Goal: Task Accomplishment & Management: Use online tool/utility

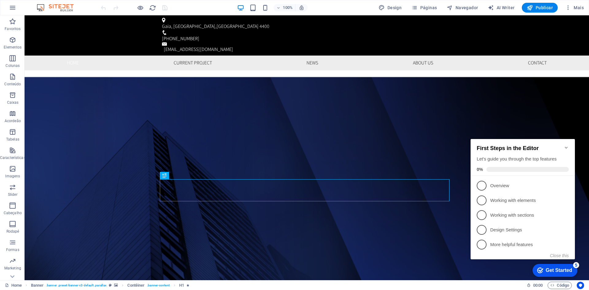
click at [566, 147] on icon "Minimize checklist" at bounding box center [566, 148] width 3 height 2
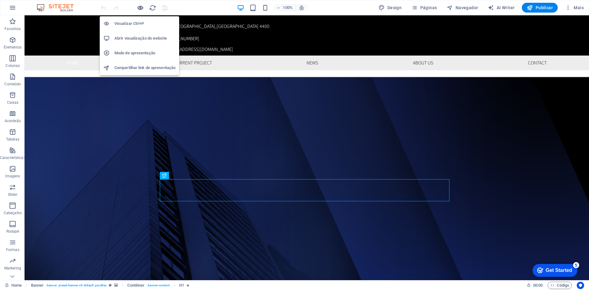
click at [140, 5] on icon "button" at bounding box center [140, 7] width 7 height 7
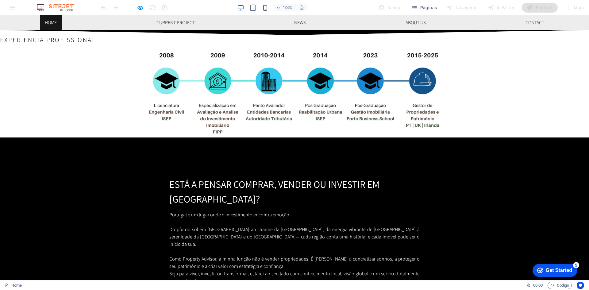
scroll to position [859, 0]
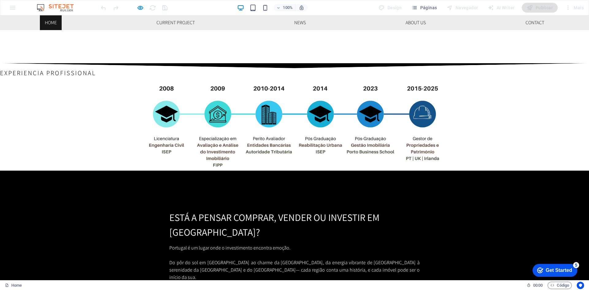
drag, startPoint x: 141, startPoint y: 186, endPoint x: 447, endPoint y: 180, distance: 306.2
copy h3 "Property Advisor ou Consultor Imobiliário? Saiba a diferença antes de decidir."
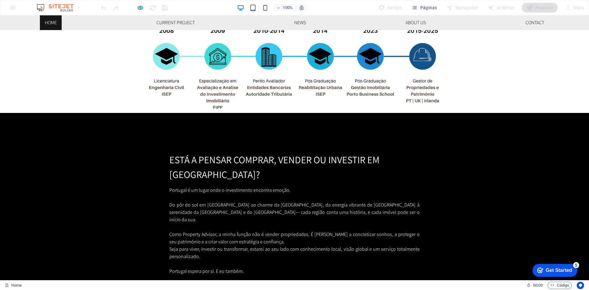
scroll to position [920, 0]
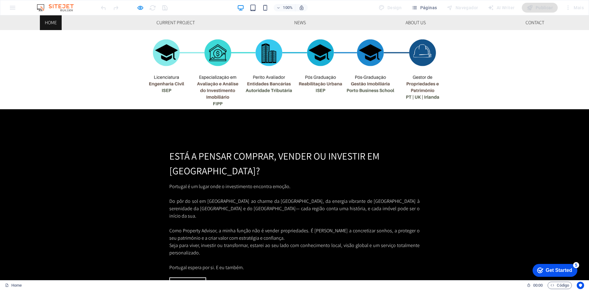
drag, startPoint x: 224, startPoint y: 167, endPoint x: 317, endPoint y: 197, distance: 98.3
copy p "O Property Advisor é um profissional independente, sem comissões nem ligações a…"
drag, startPoint x: 224, startPoint y: 168, endPoint x: 253, endPoint y: 204, distance: 45.8
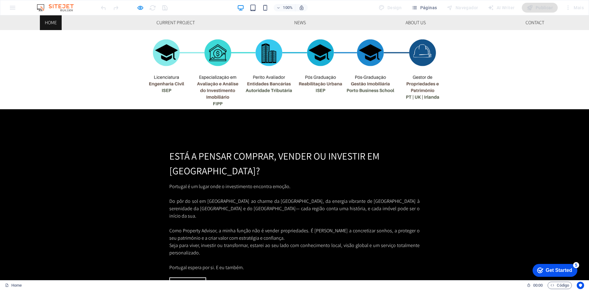
copy p "O Consultor Imobiliário é um profissional que atua na mediação de negócios imob…"
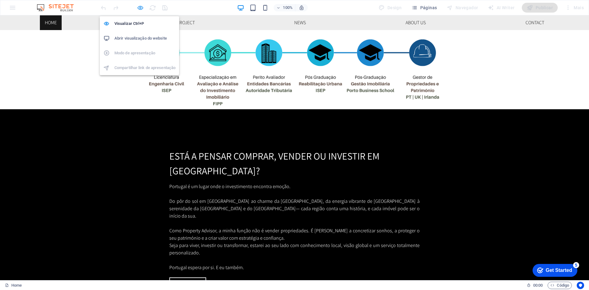
click at [142, 8] on icon "button" at bounding box center [140, 7] width 7 height 7
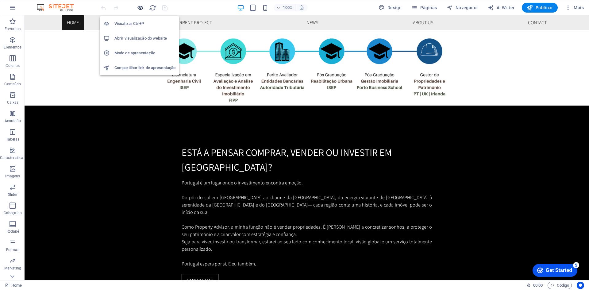
scroll to position [924, 0]
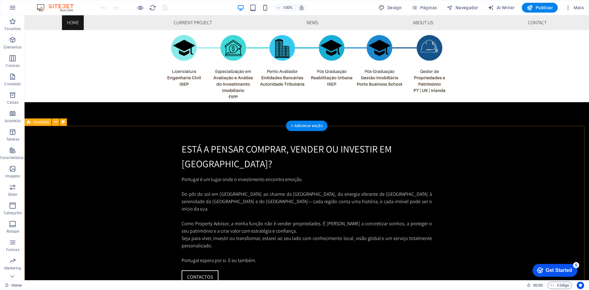
click at [13, 40] on icon "button" at bounding box center [12, 39] width 7 height 7
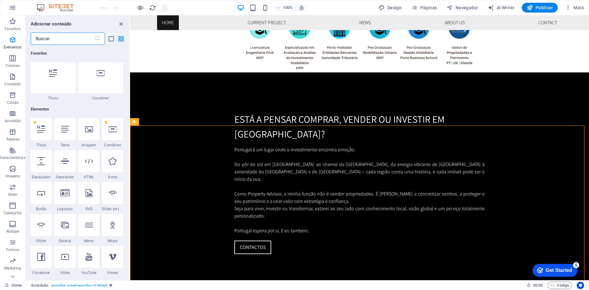
scroll to position [65, 0]
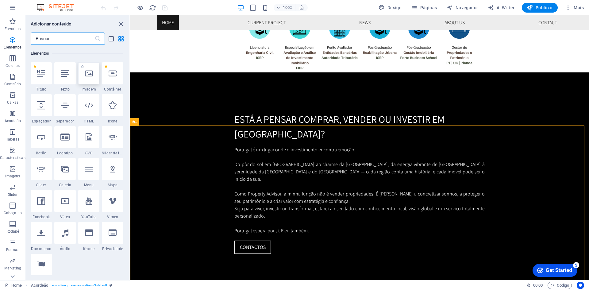
click at [88, 74] on icon at bounding box center [89, 73] width 8 height 8
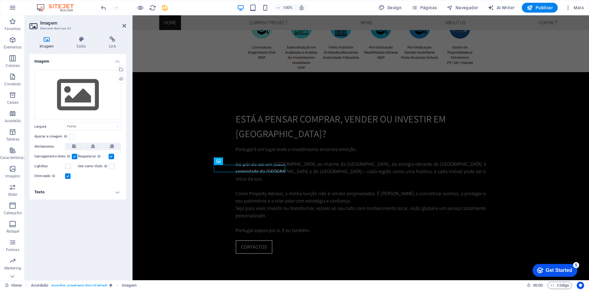
scroll to position [936, 0]
click at [244, 161] on icon at bounding box center [242, 161] width 3 height 6
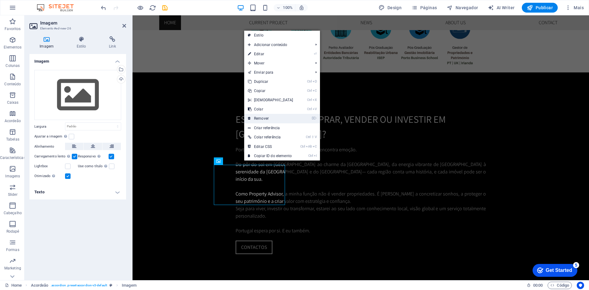
click at [270, 119] on link "⌦ Remover" at bounding box center [270, 118] width 53 height 9
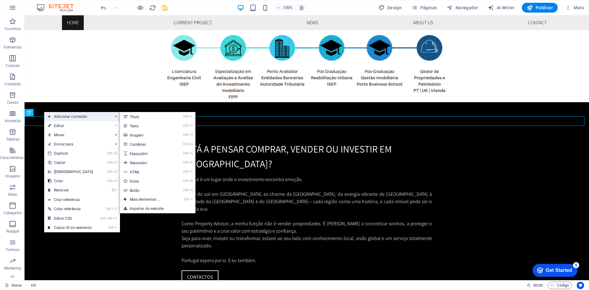
click at [69, 114] on span "Adicionar conteúdo" at bounding box center [77, 116] width 67 height 9
click at [145, 136] on link "Ctrl 3 Imagem" at bounding box center [146, 134] width 53 height 9
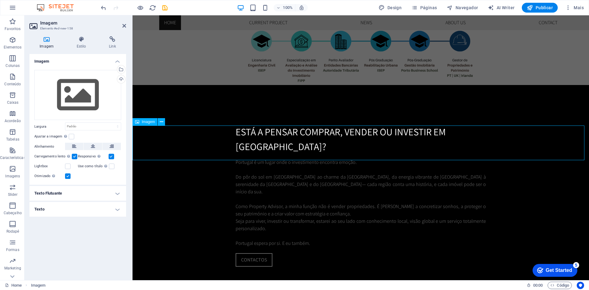
scroll to position [936, 0]
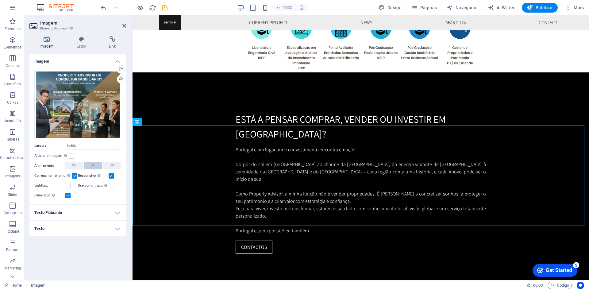
click at [94, 167] on icon at bounding box center [93, 165] width 4 height 7
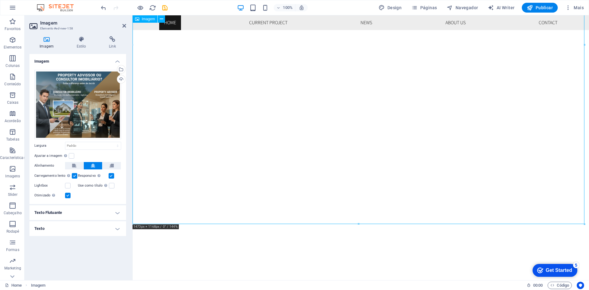
scroll to position [1151, 0]
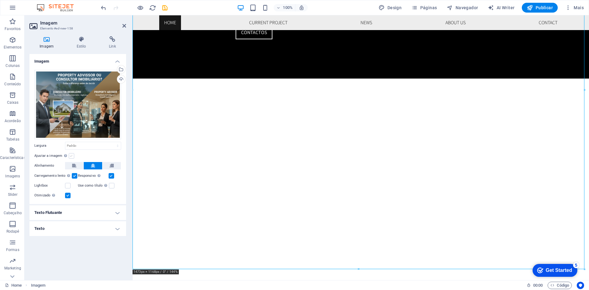
click at [72, 155] on label at bounding box center [72, 156] width 6 height 6
click at [0, 0] on input "Ajustar a imagem Ajustar a imagem automaticamente a uma largura e altura fixas" at bounding box center [0, 0] width 0 height 0
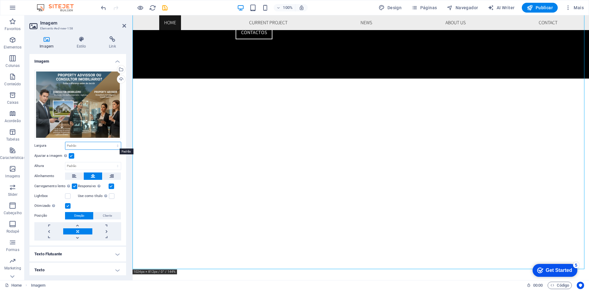
click at [115, 146] on select "Padrão automático px rem % em vh vw" at bounding box center [93, 145] width 56 height 7
select select "%"
click at [111, 142] on select "Padrão automático px rem % em vh vw" at bounding box center [93, 145] width 56 height 7
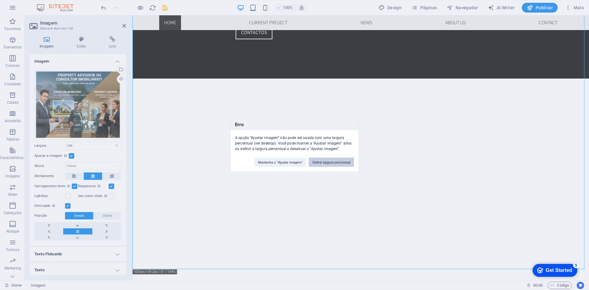
click at [328, 160] on button "Definir largura percentual" at bounding box center [331, 161] width 45 height 9
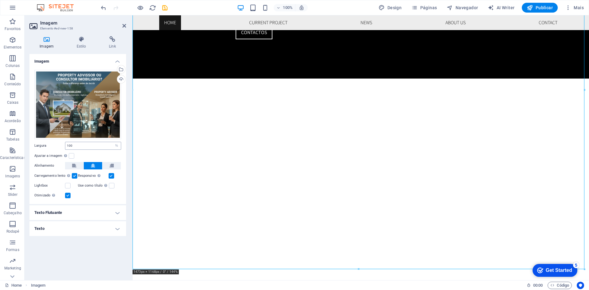
click at [82, 149] on div "100 Padrão automático px rem % em vh vw" at bounding box center [93, 146] width 56 height 8
click at [82, 146] on input "100" at bounding box center [93, 145] width 56 height 7
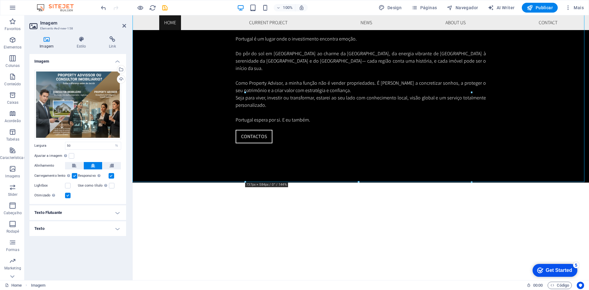
scroll to position [1059, 0]
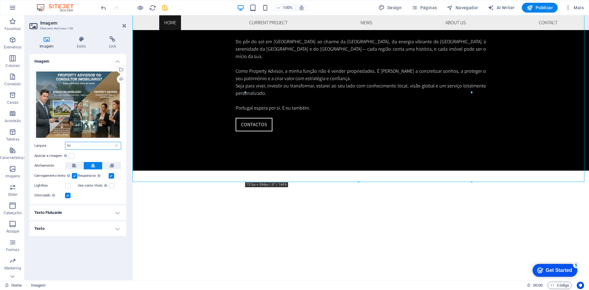
click at [106, 147] on input "50" at bounding box center [93, 145] width 56 height 7
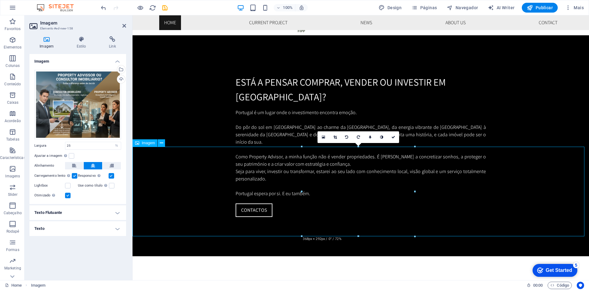
scroll to position [905, 0]
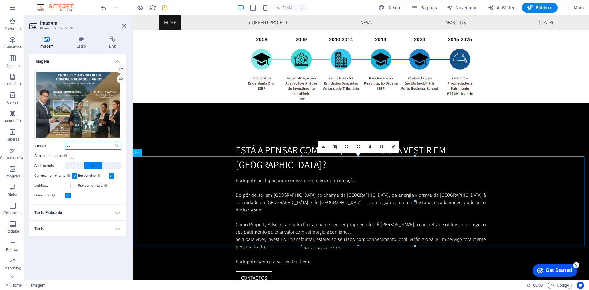
click at [85, 148] on input "25" at bounding box center [93, 145] width 56 height 7
click at [85, 148] on input "40" at bounding box center [93, 145] width 56 height 7
type input "50"
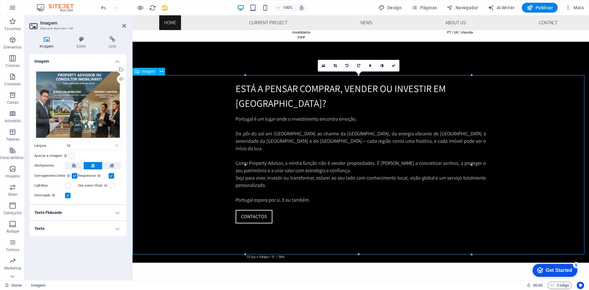
scroll to position [1059, 0]
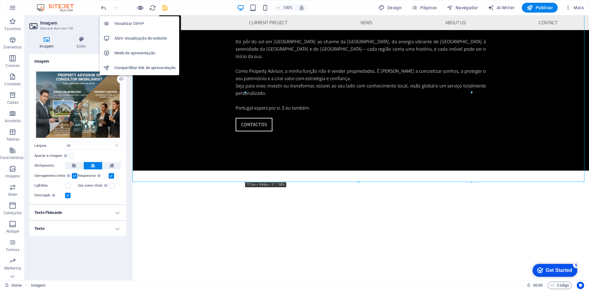
click at [143, 6] on icon "button" at bounding box center [140, 7] width 7 height 7
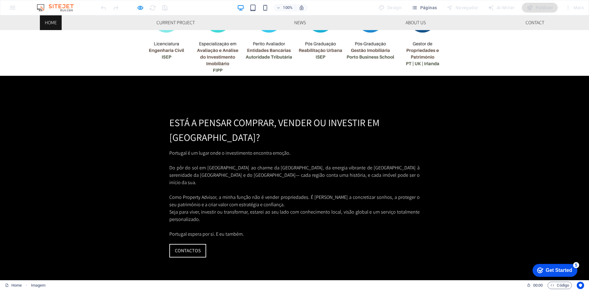
scroll to position [951, 0]
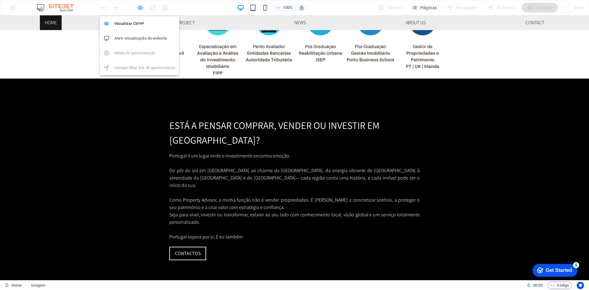
click at [142, 8] on icon "button" at bounding box center [140, 7] width 7 height 7
select select "%"
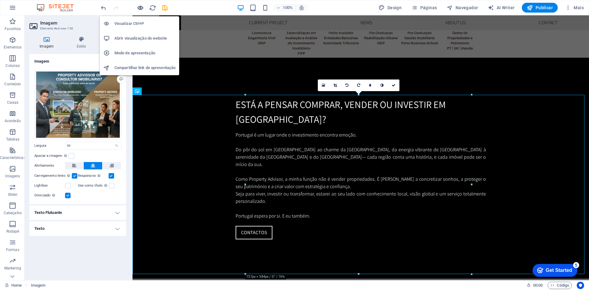
scroll to position [967, 0]
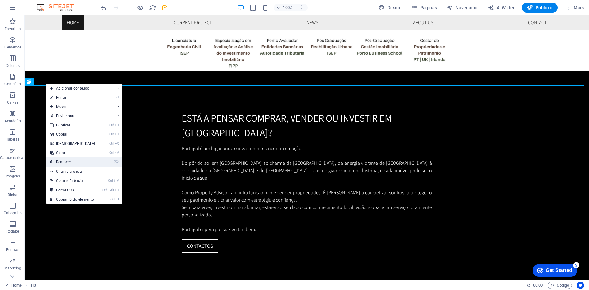
click at [70, 161] on link "⌦ Remover" at bounding box center [72, 161] width 53 height 9
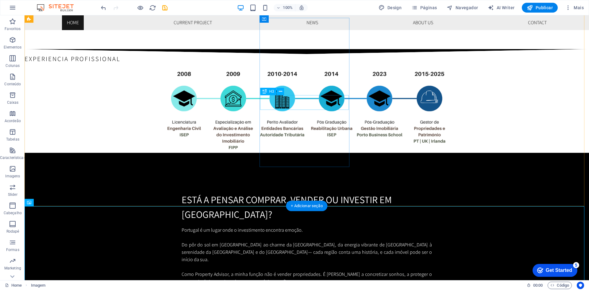
scroll to position [832, 0]
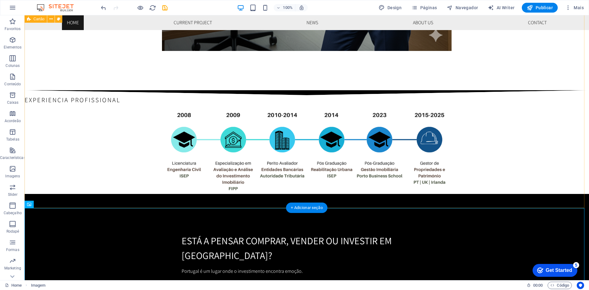
click at [11, 39] on icon "button" at bounding box center [12, 39] width 7 height 7
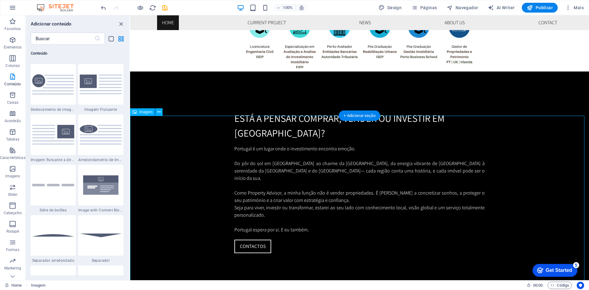
scroll to position [937, 0]
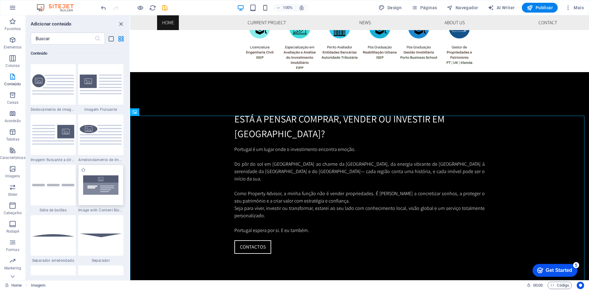
click at [106, 186] on img at bounding box center [101, 185] width 42 height 28
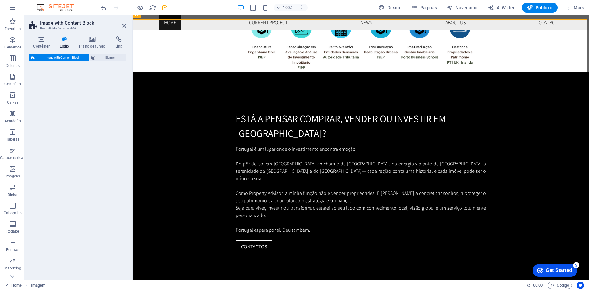
scroll to position [1213, 0]
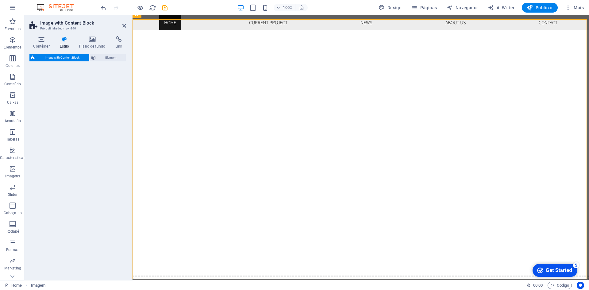
select select "rem"
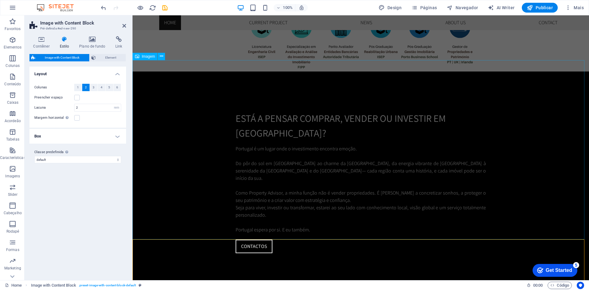
scroll to position [1121, 0]
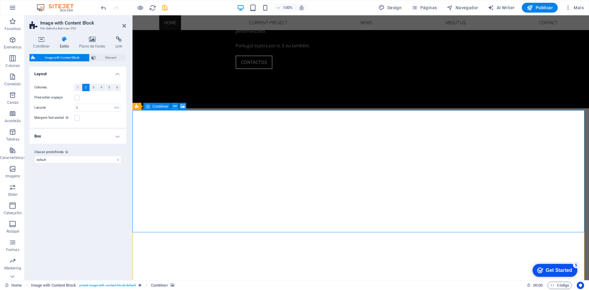
click at [175, 106] on icon at bounding box center [174, 106] width 3 height 6
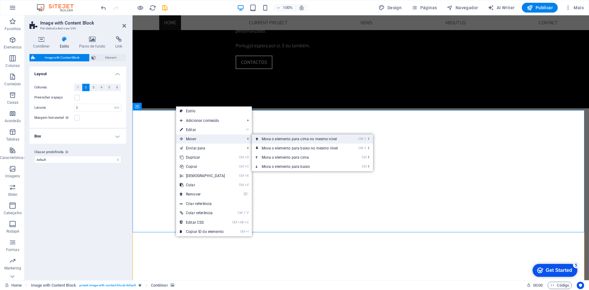
click at [289, 140] on link "Ctrl ⇧ ⬆ Mova o elemento para cima no mesmo nível" at bounding box center [301, 138] width 98 height 9
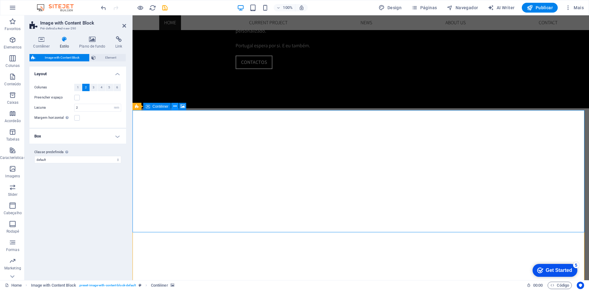
click at [176, 108] on icon at bounding box center [174, 106] width 3 height 6
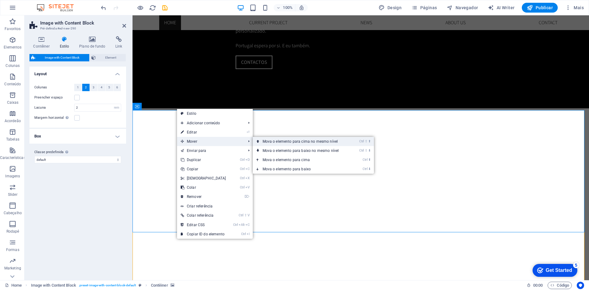
click at [278, 139] on link "Ctrl ⇧ ⬆ Mova o elemento para cima no mesmo nível" at bounding box center [302, 141] width 98 height 9
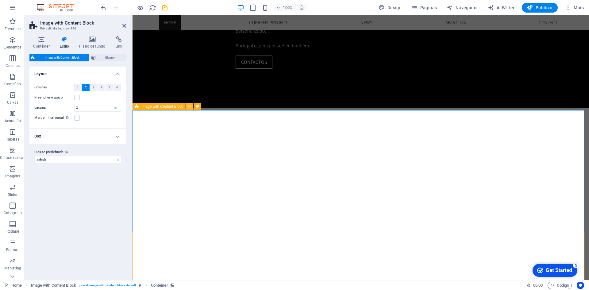
click at [187, 107] on button at bounding box center [189, 106] width 7 height 7
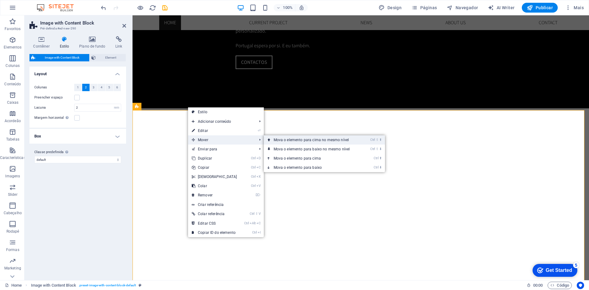
click at [300, 143] on link "Ctrl ⇧ ⬆ Mova o elemento para cima no mesmo nível" at bounding box center [313, 139] width 98 height 9
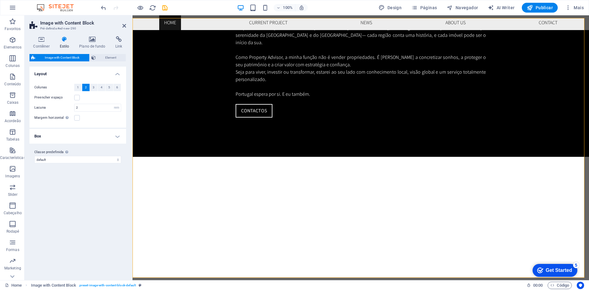
scroll to position [1034, 0]
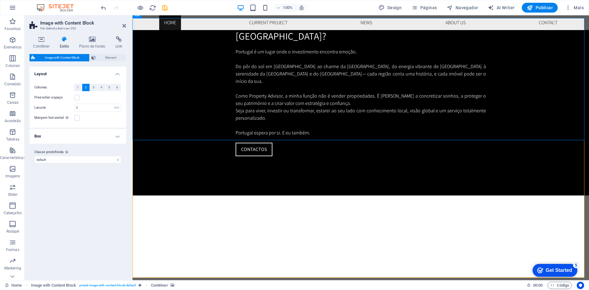
select select "px"
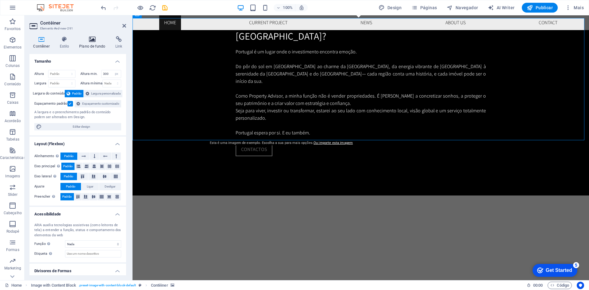
click at [98, 39] on icon at bounding box center [92, 39] width 34 height 6
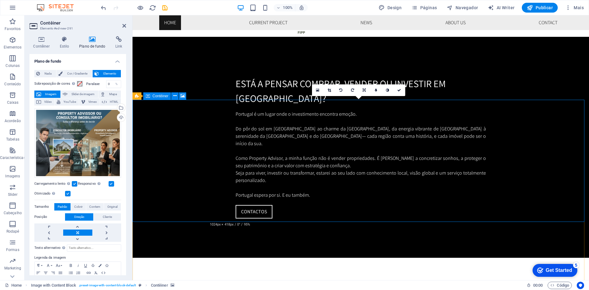
scroll to position [973, 0]
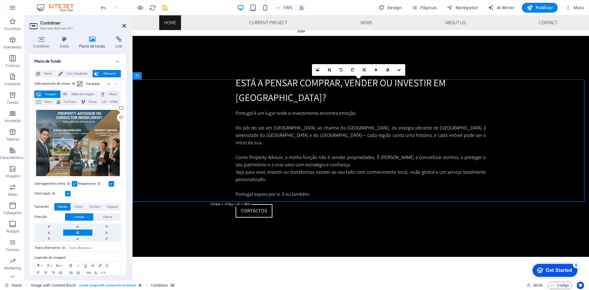
click at [124, 25] on icon at bounding box center [124, 25] width 4 height 5
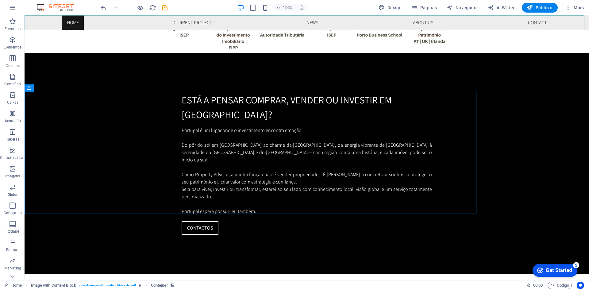
scroll to position [960, 0]
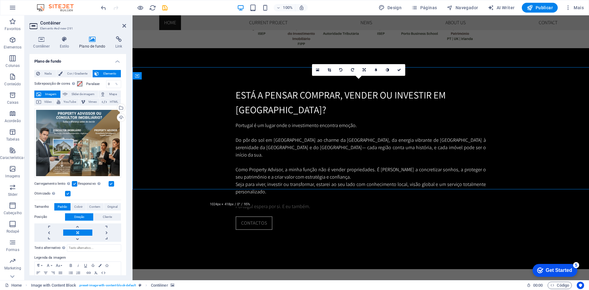
scroll to position [973, 0]
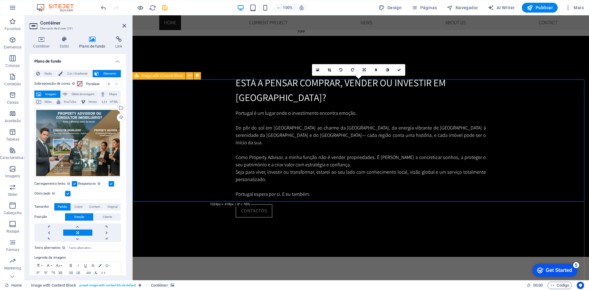
click at [187, 77] on button at bounding box center [189, 75] width 7 height 7
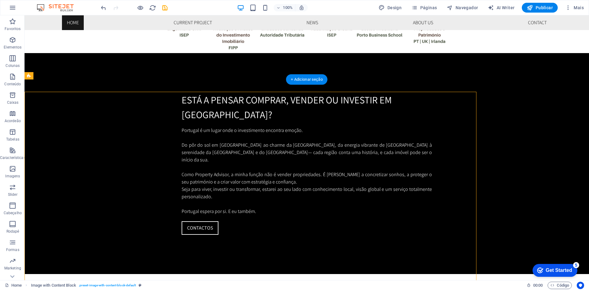
scroll to position [960, 0]
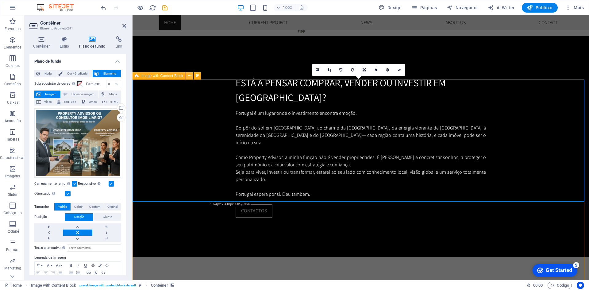
click at [189, 77] on icon at bounding box center [189, 75] width 3 height 6
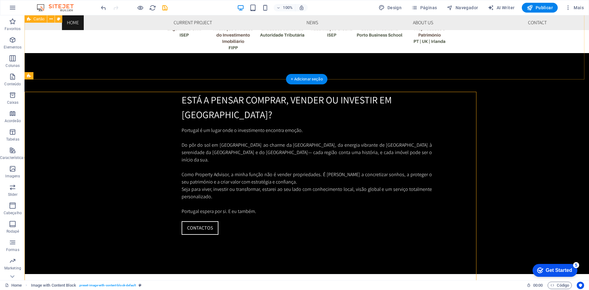
scroll to position [960, 0]
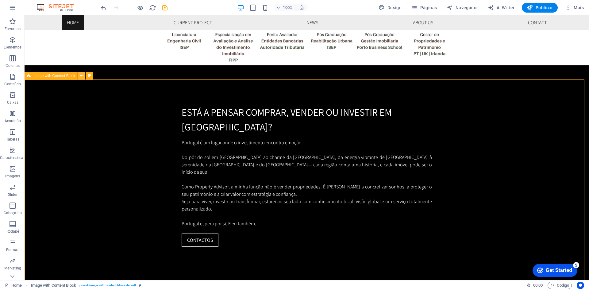
click at [79, 75] on button at bounding box center [81, 75] width 7 height 7
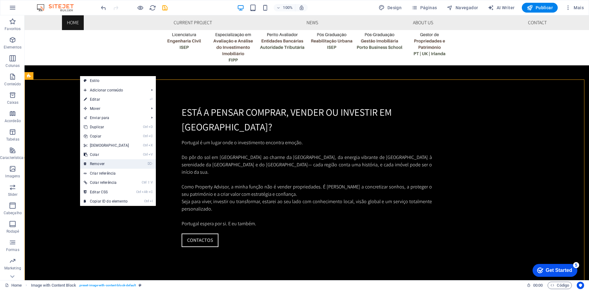
click at [106, 162] on link "⌦ Remover" at bounding box center [106, 163] width 53 height 9
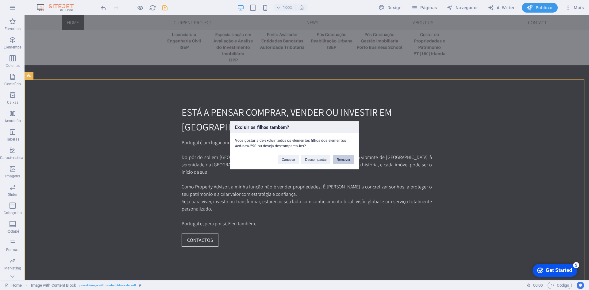
click at [344, 159] on button "Remover" at bounding box center [343, 159] width 21 height 9
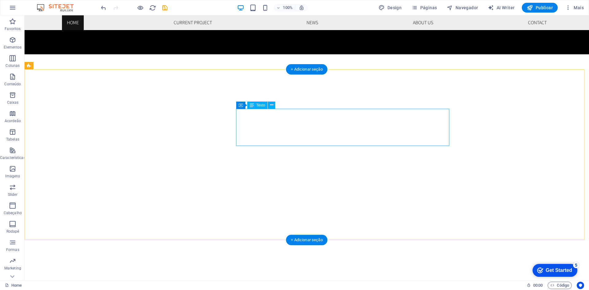
scroll to position [1206, 0]
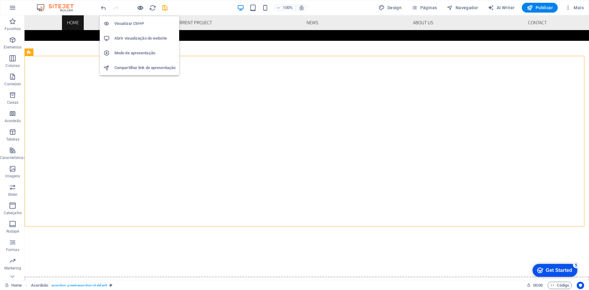
click at [140, 9] on icon "button" at bounding box center [140, 7] width 7 height 7
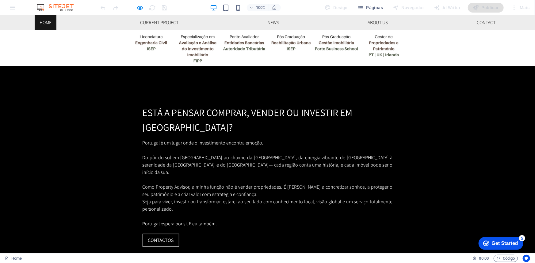
scroll to position [978, 0]
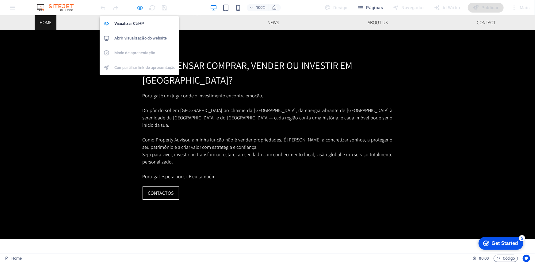
click at [143, 7] on icon "button" at bounding box center [140, 7] width 7 height 7
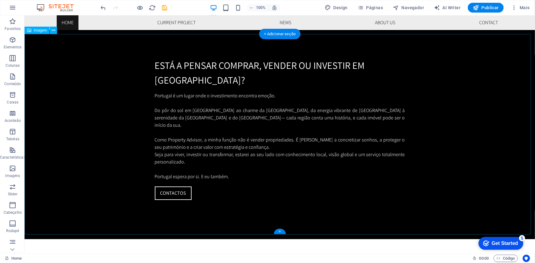
select select "%"
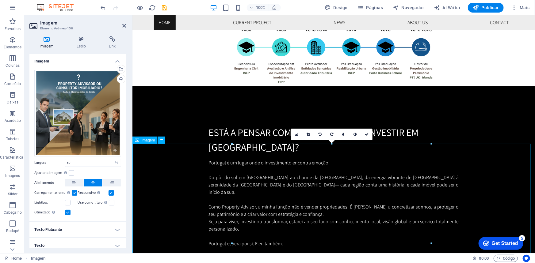
scroll to position [1001, 0]
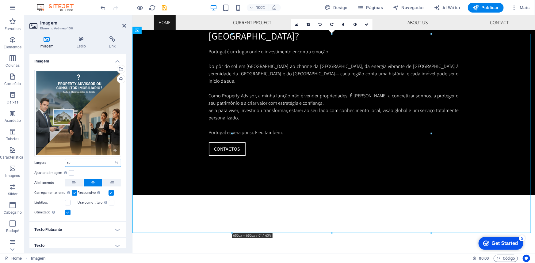
click at [89, 163] on input "50" at bounding box center [93, 162] width 56 height 7
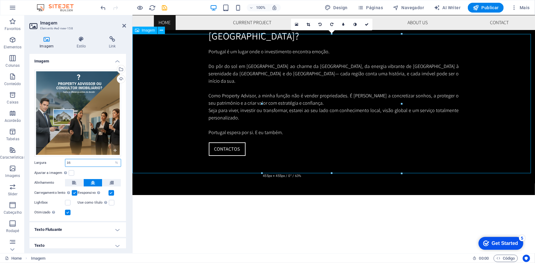
type input "35"
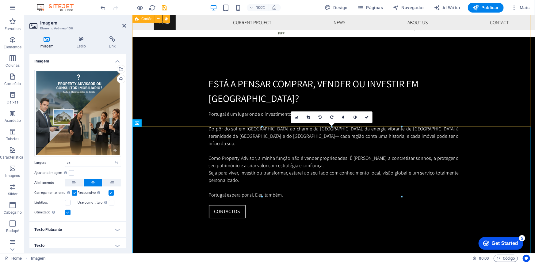
scroll to position [945, 0]
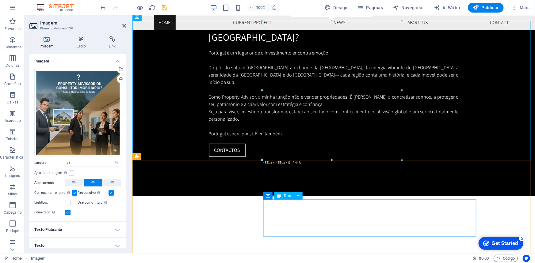
scroll to position [1029, 0]
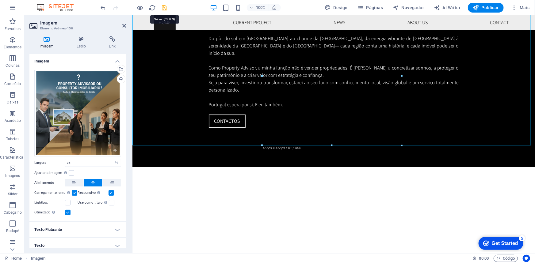
click at [163, 7] on icon "save" at bounding box center [164, 7] width 7 height 7
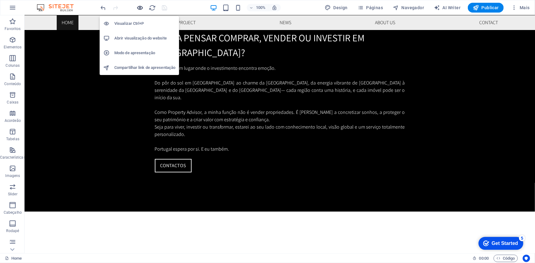
click at [138, 7] on icon "button" at bounding box center [140, 7] width 7 height 7
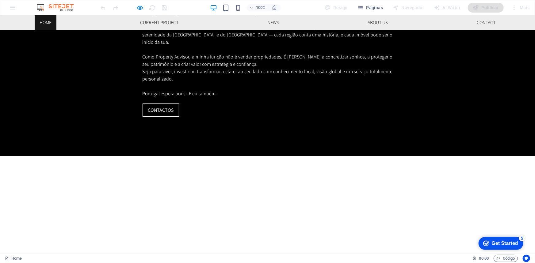
scroll to position [1061, 0]
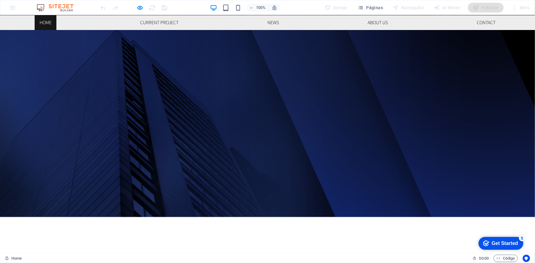
scroll to position [307, 0]
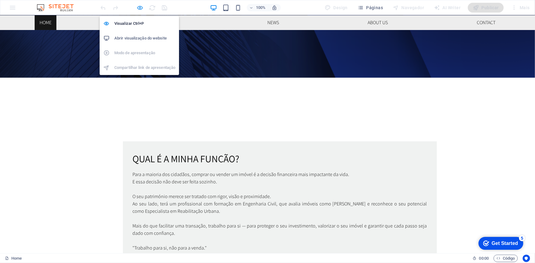
click at [140, 9] on icon "button" at bounding box center [140, 7] width 7 height 7
